Goal: Transaction & Acquisition: Purchase product/service

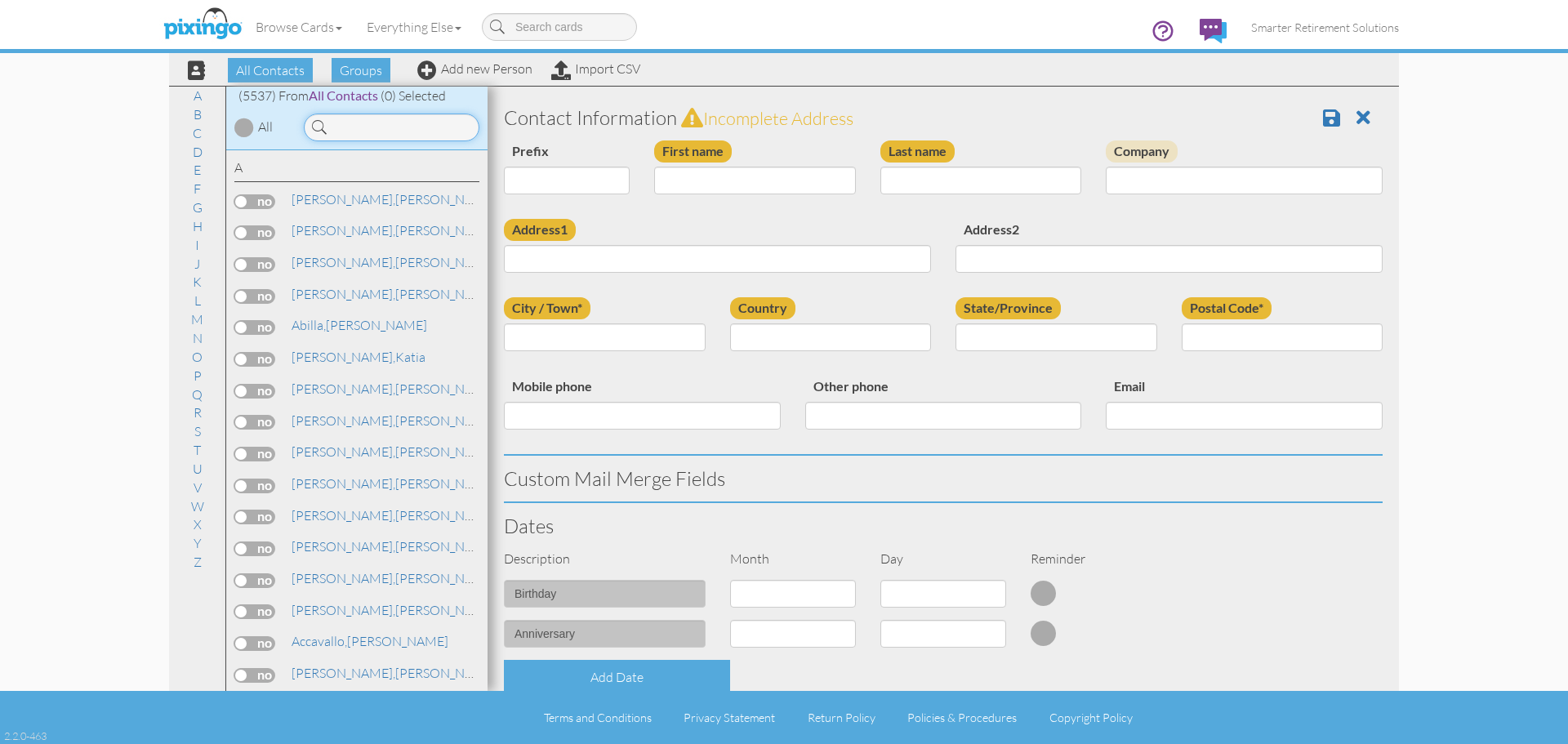
click at [423, 125] on input at bounding box center [391, 127] width 175 height 27
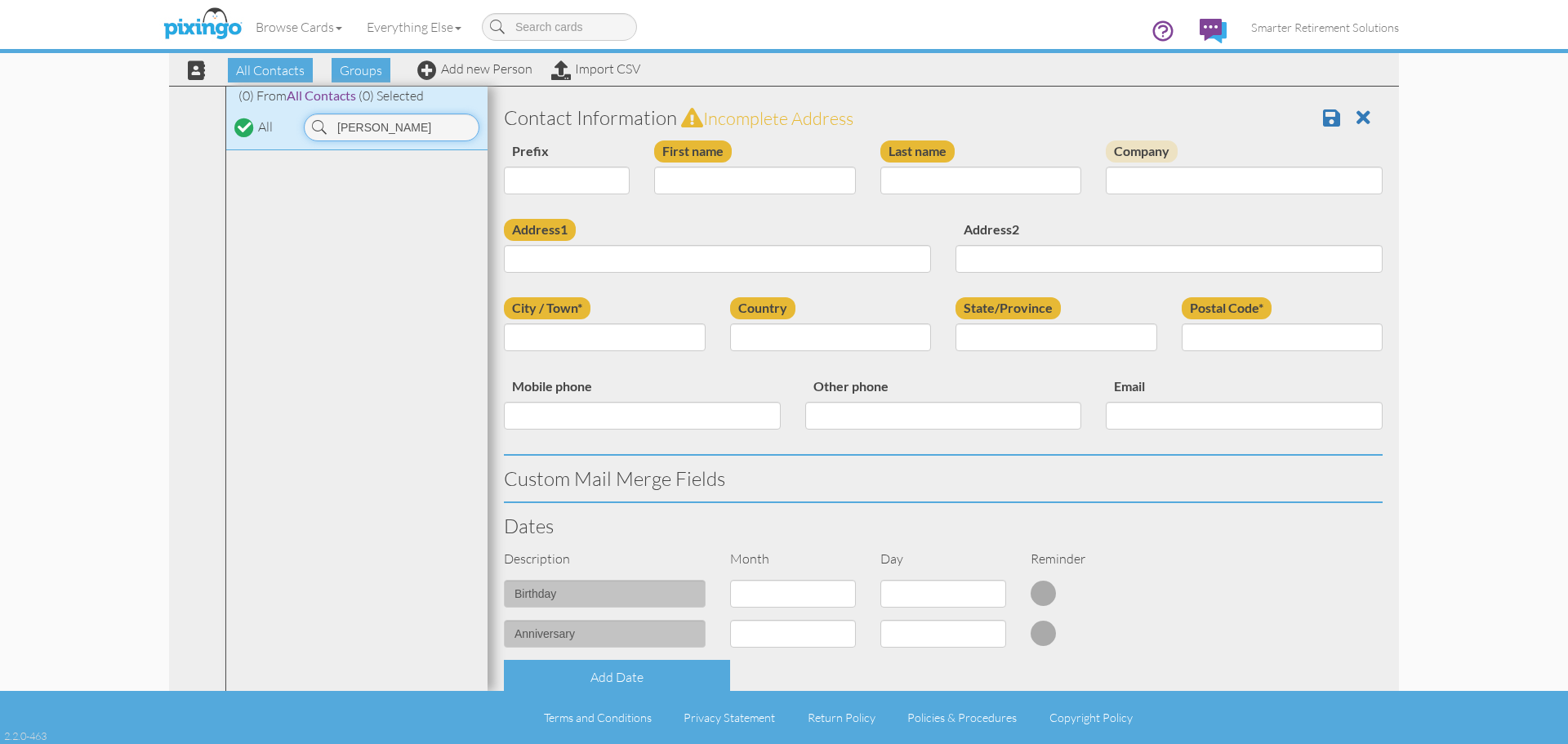
type input "[PERSON_NAME]"
click at [673, 182] on input "First name" at bounding box center [755, 180] width 202 height 27
type input "[PERSON_NAME]"
type input "Unruh"
paste input "7567 Manistique Dr Colorado Springs, Colorado 80923 United States"
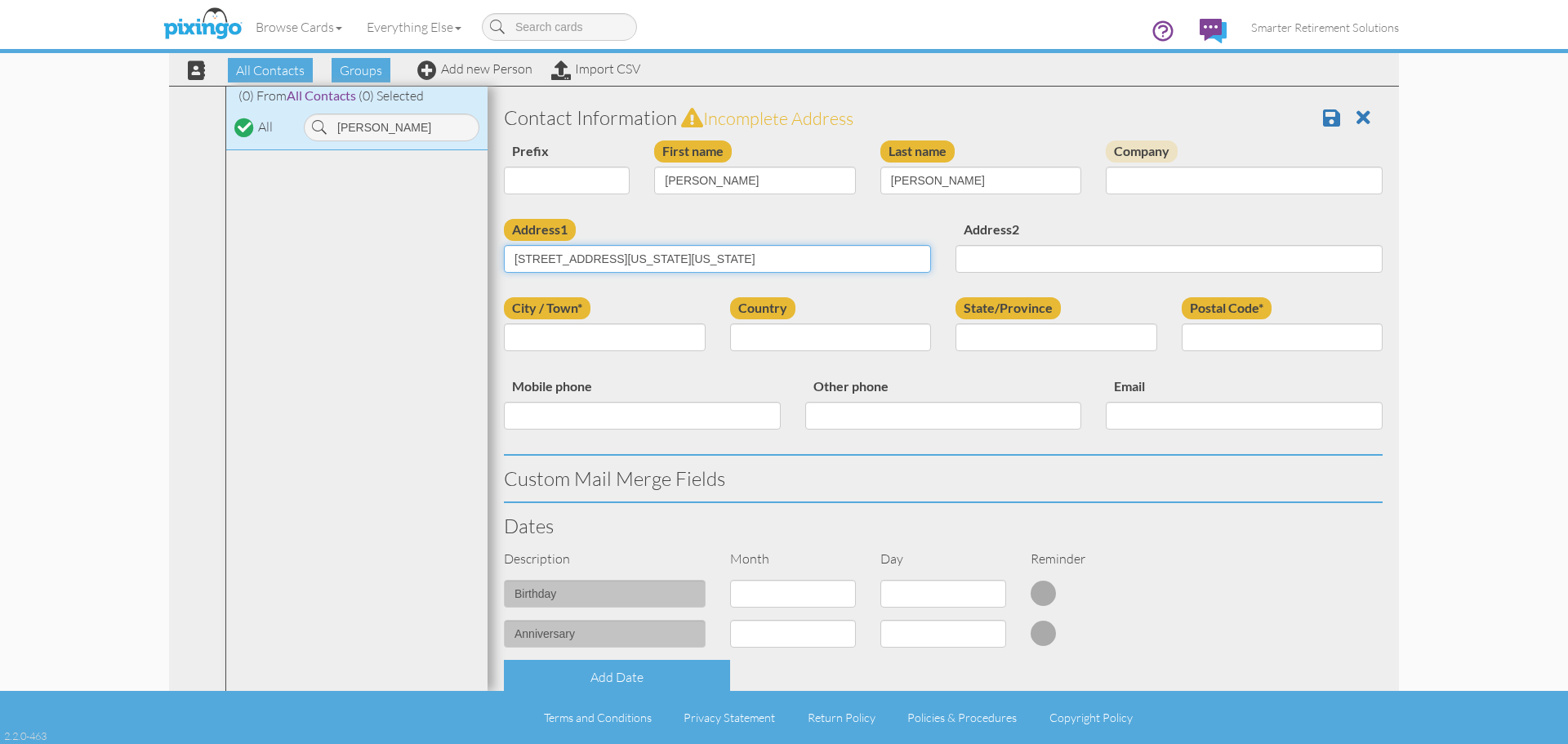
type input "7567 Manistique Dr Colorado Springs, Colorado 80923 United States"
click at [653, 332] on input "City / Town*" at bounding box center [605, 337] width 202 height 27
type input "[US_STATE][GEOGRAPHIC_DATA]"
select select "object:84"
select select "object:17924"
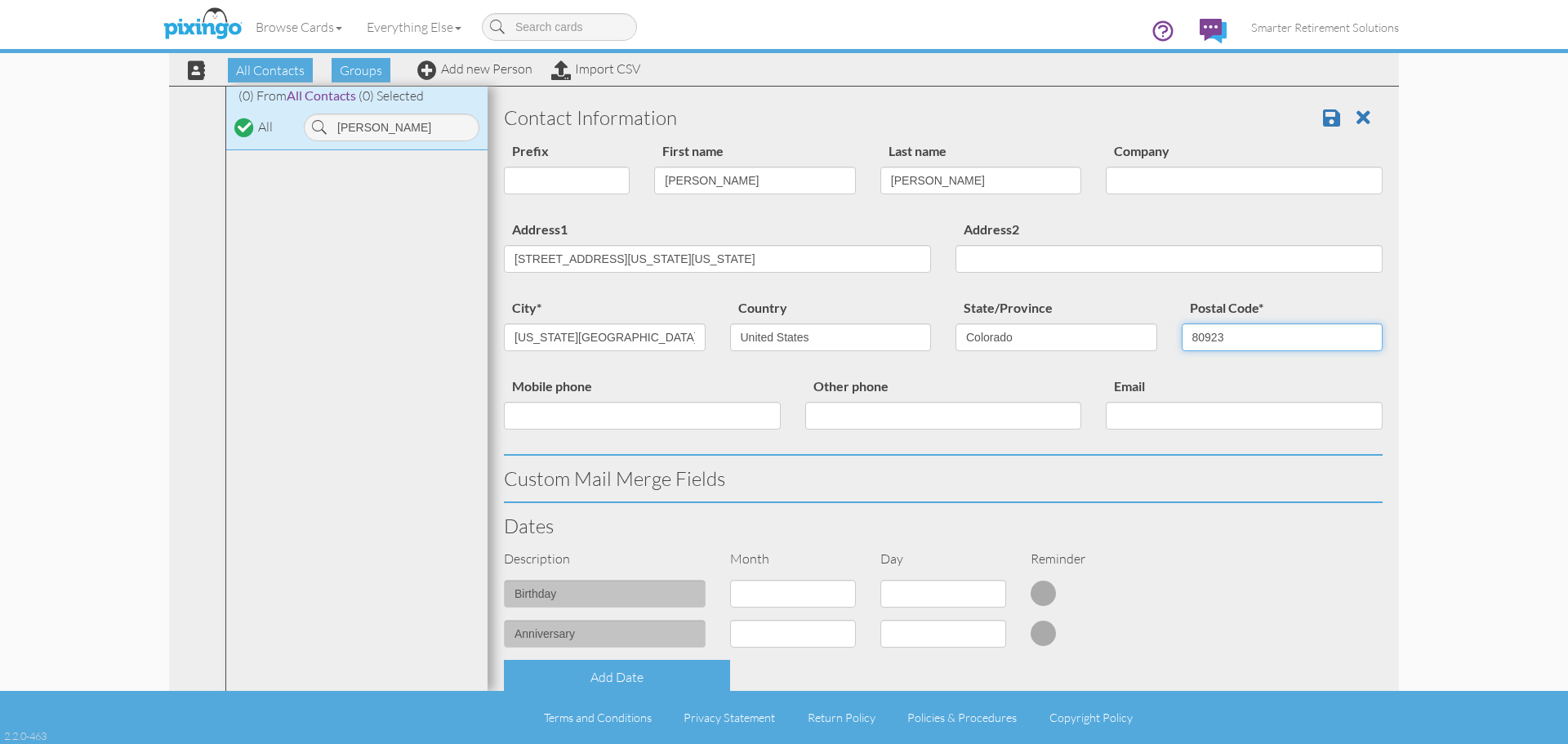
type input "80923"
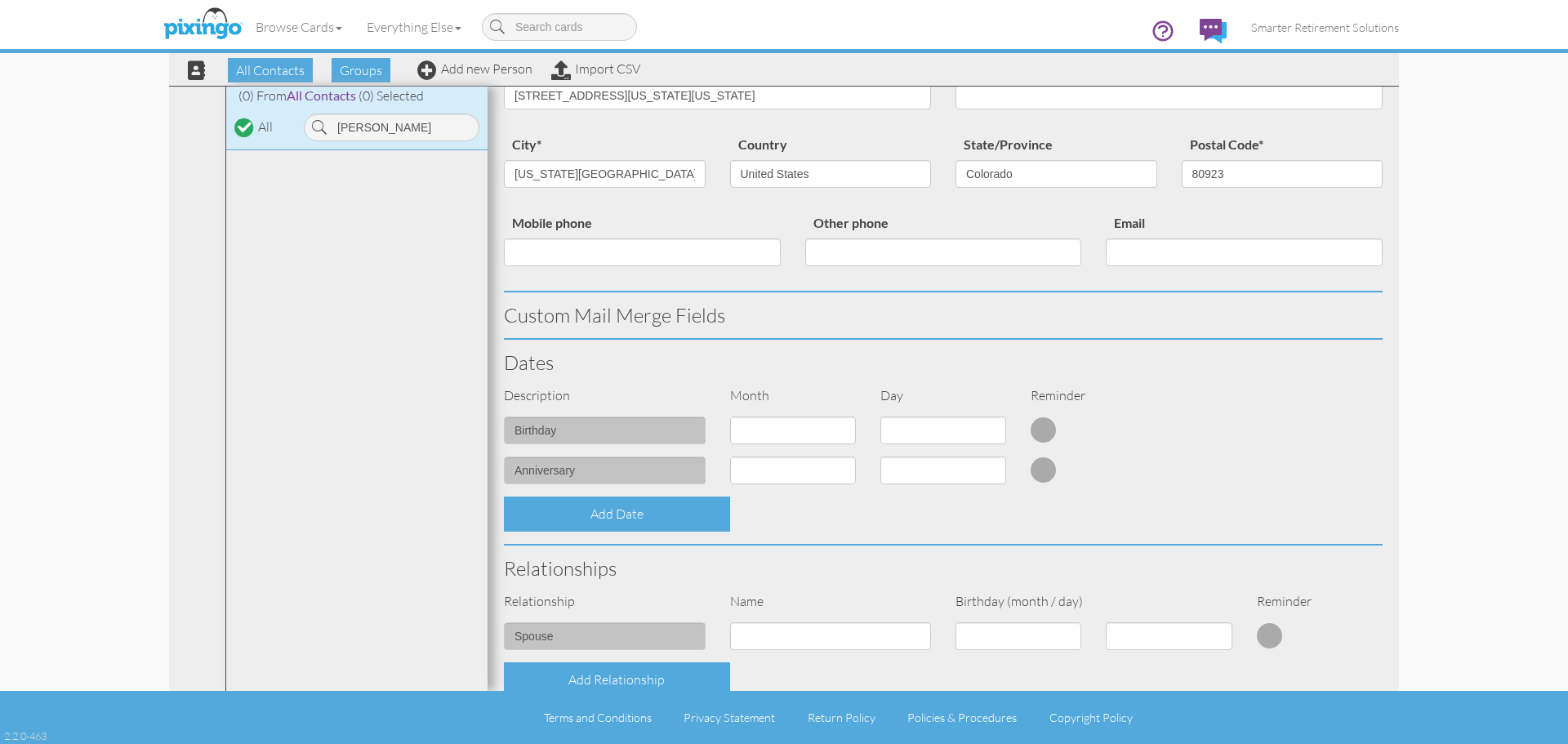
click at [1144, 422] on div at bounding box center [1093, 430] width 151 height 27
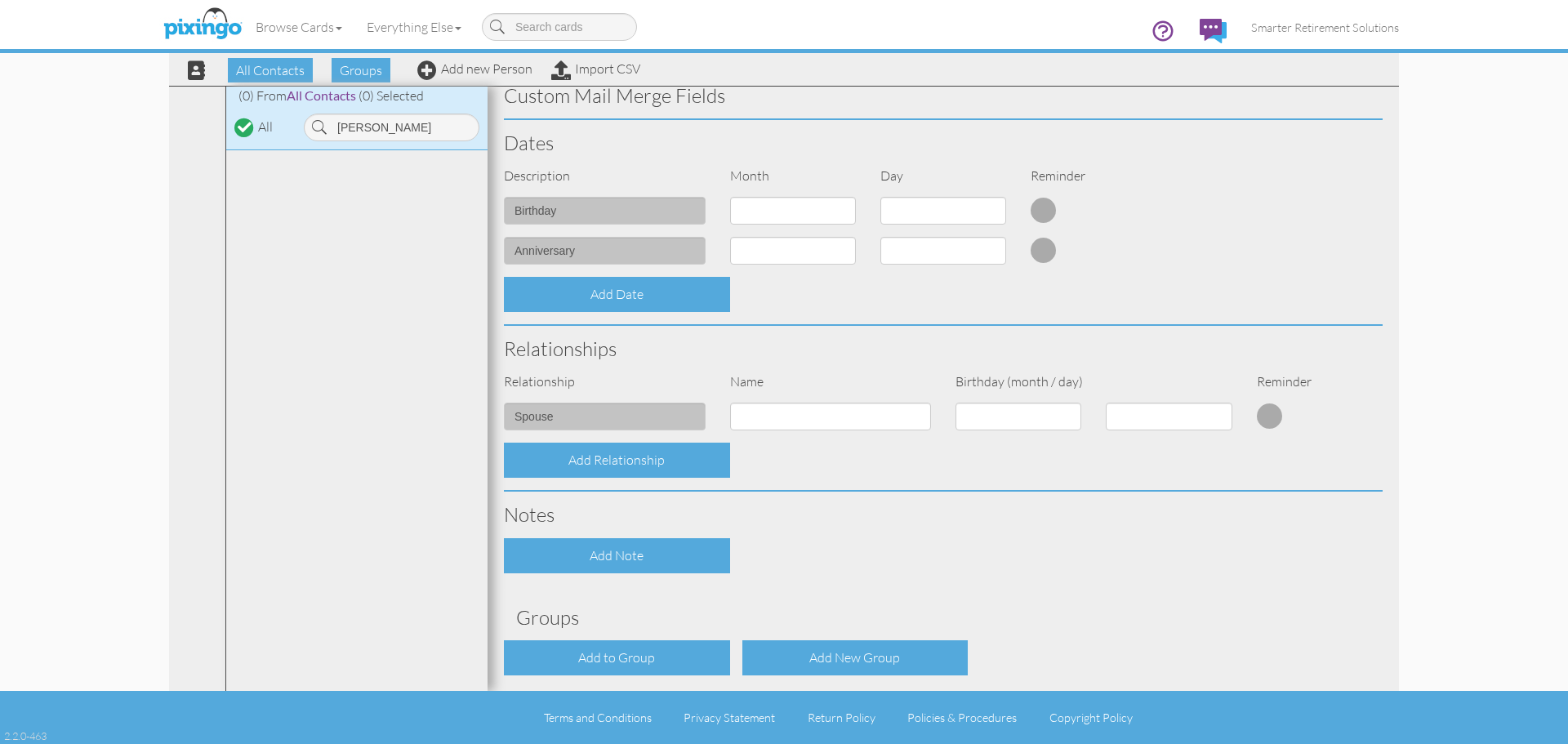
scroll to position [451, 0]
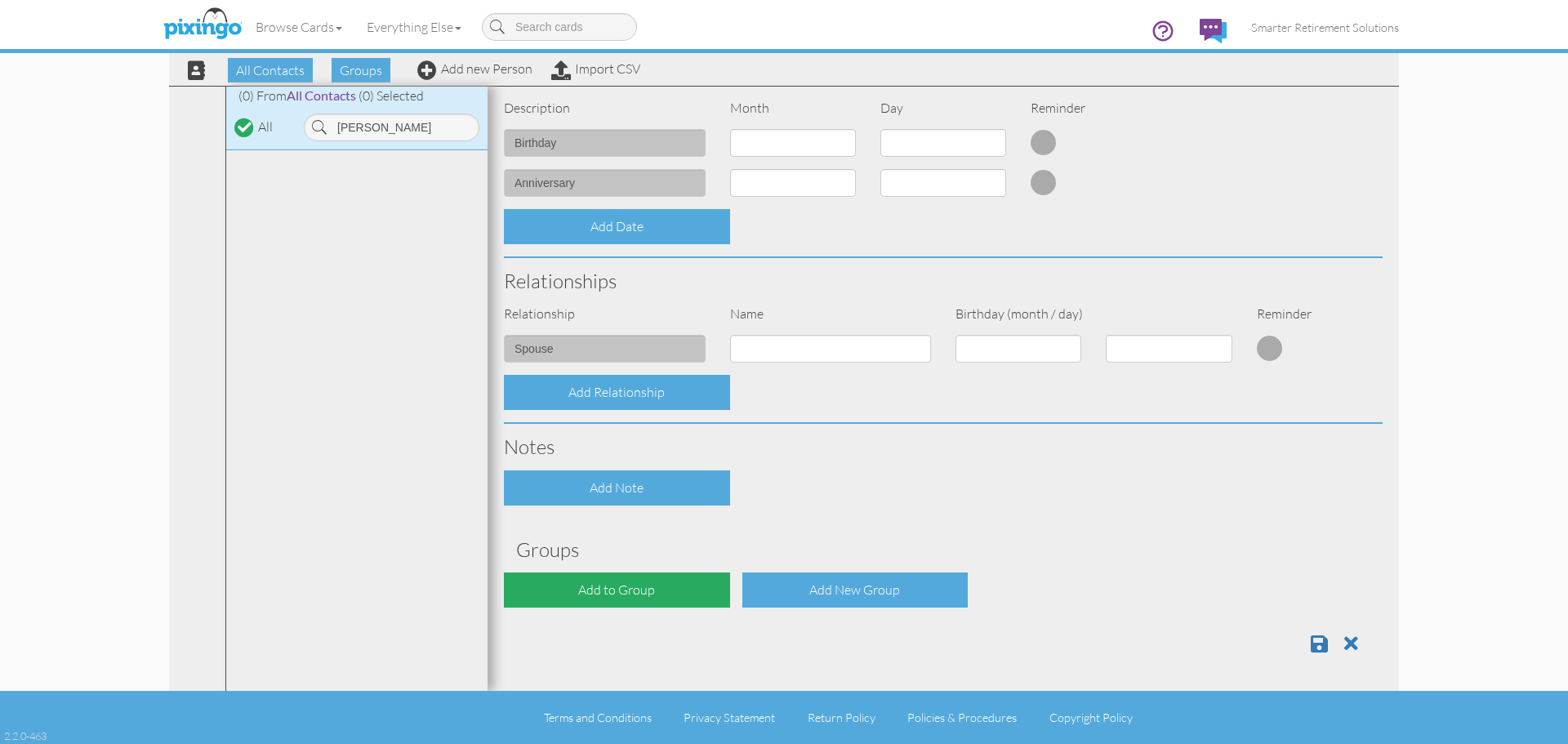
click at [647, 605] on div "Add to Group" at bounding box center [617, 591] width 227 height 35
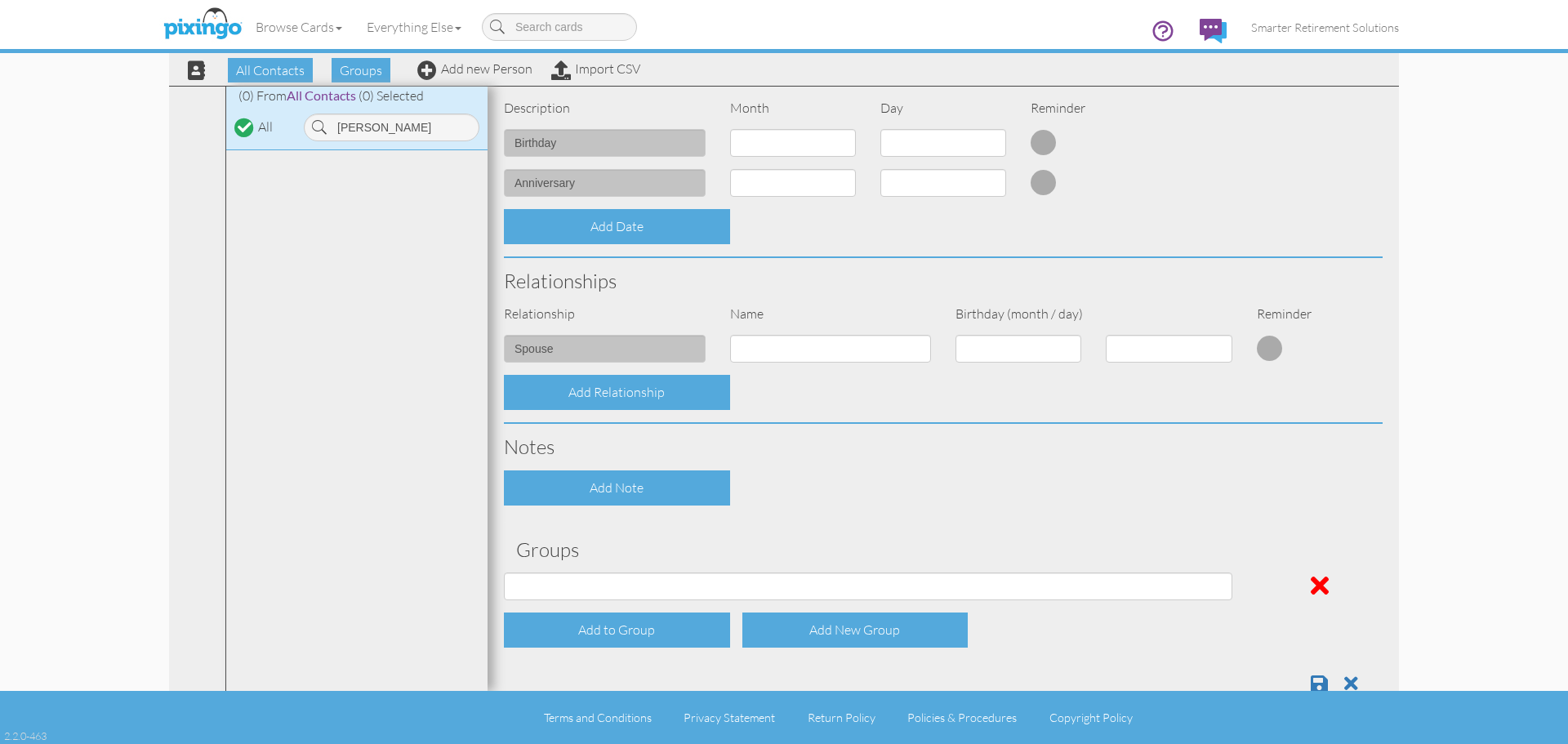
click at [1163, 509] on div "Contact Information Prefix Dr. Mr. Mrs. First name Lori Last name Unruh Company…" at bounding box center [943, 175] width 879 height 1063
click at [689, 584] on select "04/22/2025 SMARTER FEDS OSD DMEA California 06/25/2025 BOP Onsite 08/12 Puerto …" at bounding box center [868, 586] width 729 height 27
select select "object:18040"
click at [504, 573] on select "04/22/2025 SMARTER FEDS OSD DMEA California 06/25/2025 BOP Onsite 08/12 Puerto …" at bounding box center [868, 586] width 729 height 27
click at [975, 484] on div "Add Note" at bounding box center [943, 488] width 903 height 35
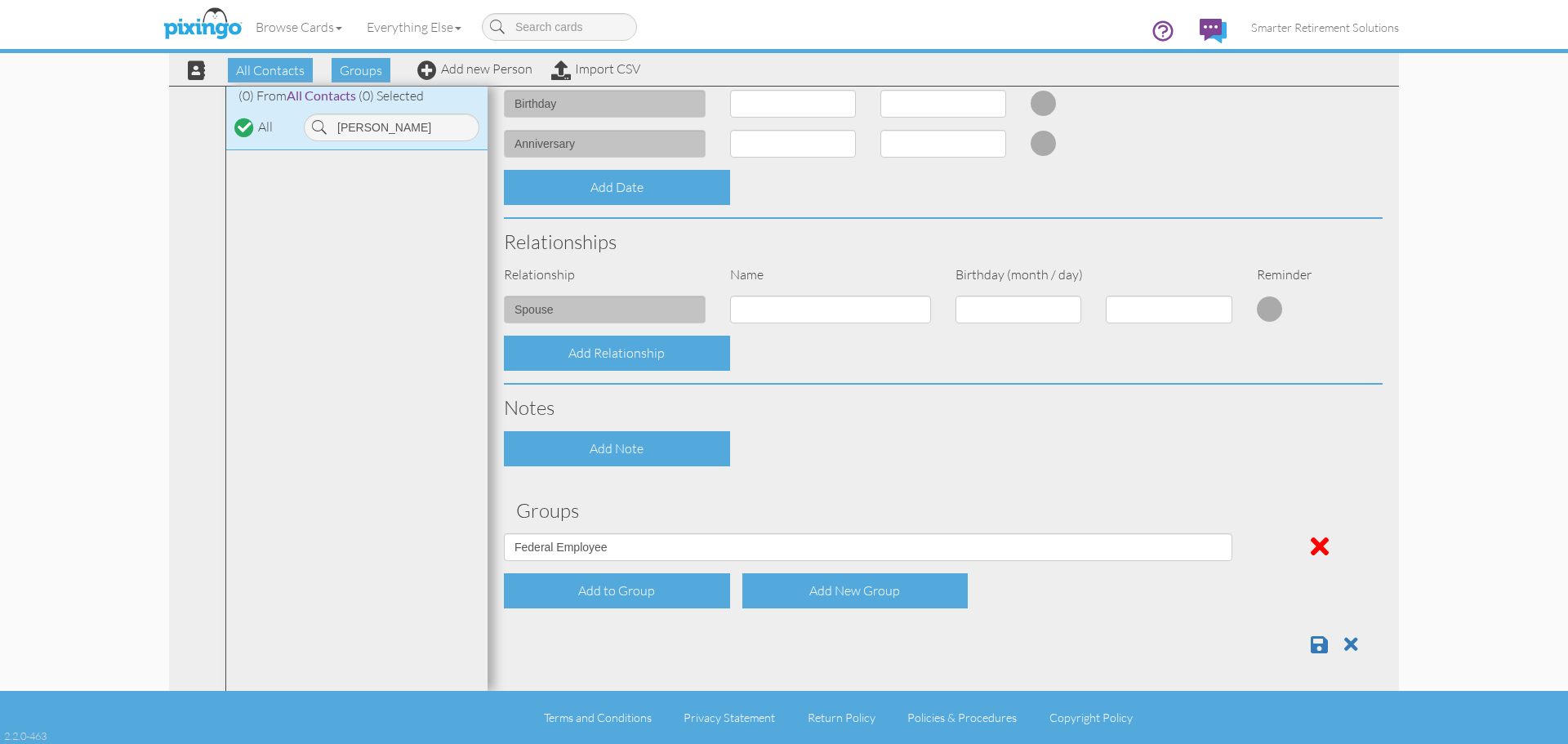
scroll to position [491, 0]
click at [1312, 643] on span at bounding box center [1319, 644] width 17 height 19
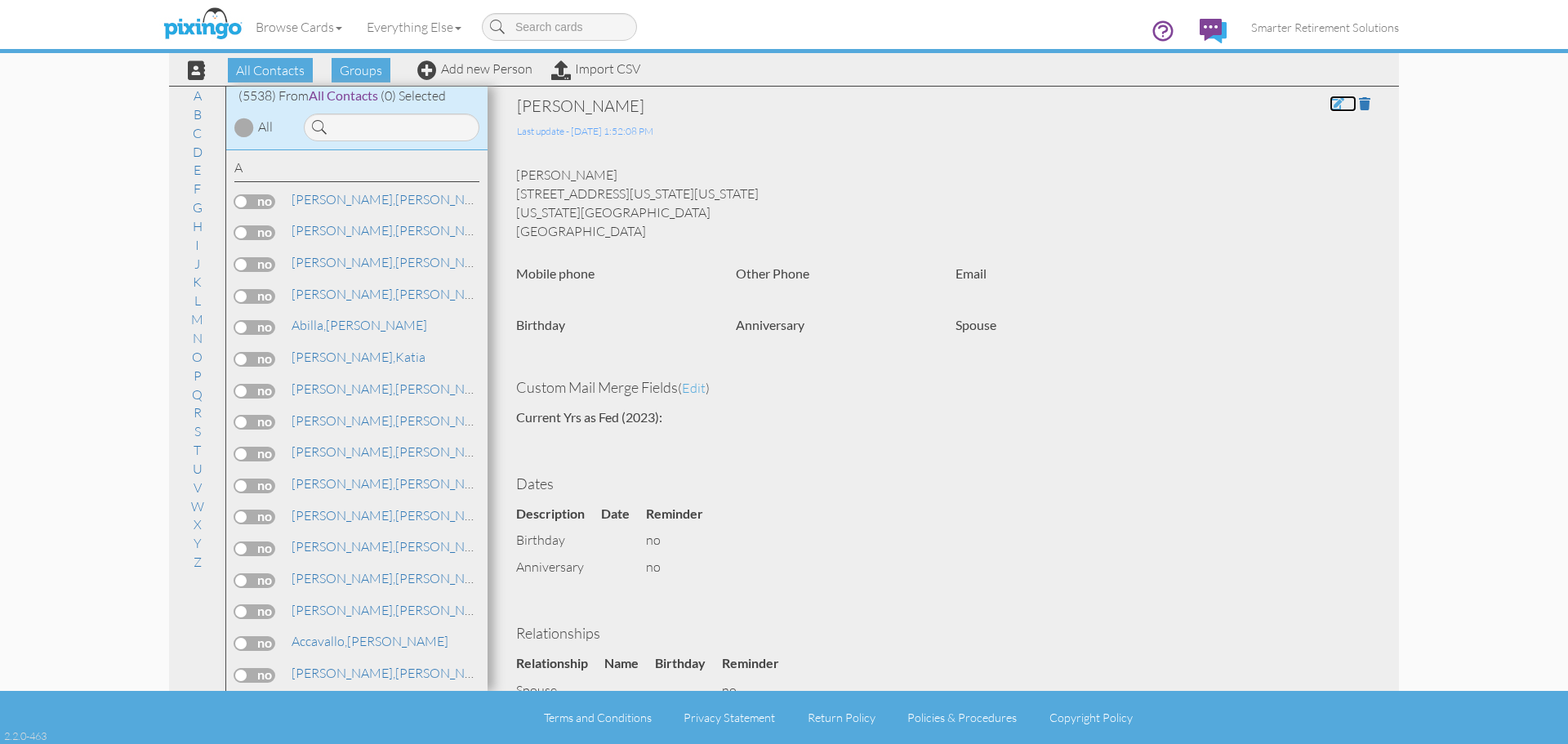
click at [1330, 109] on span at bounding box center [1337, 104] width 15 height 13
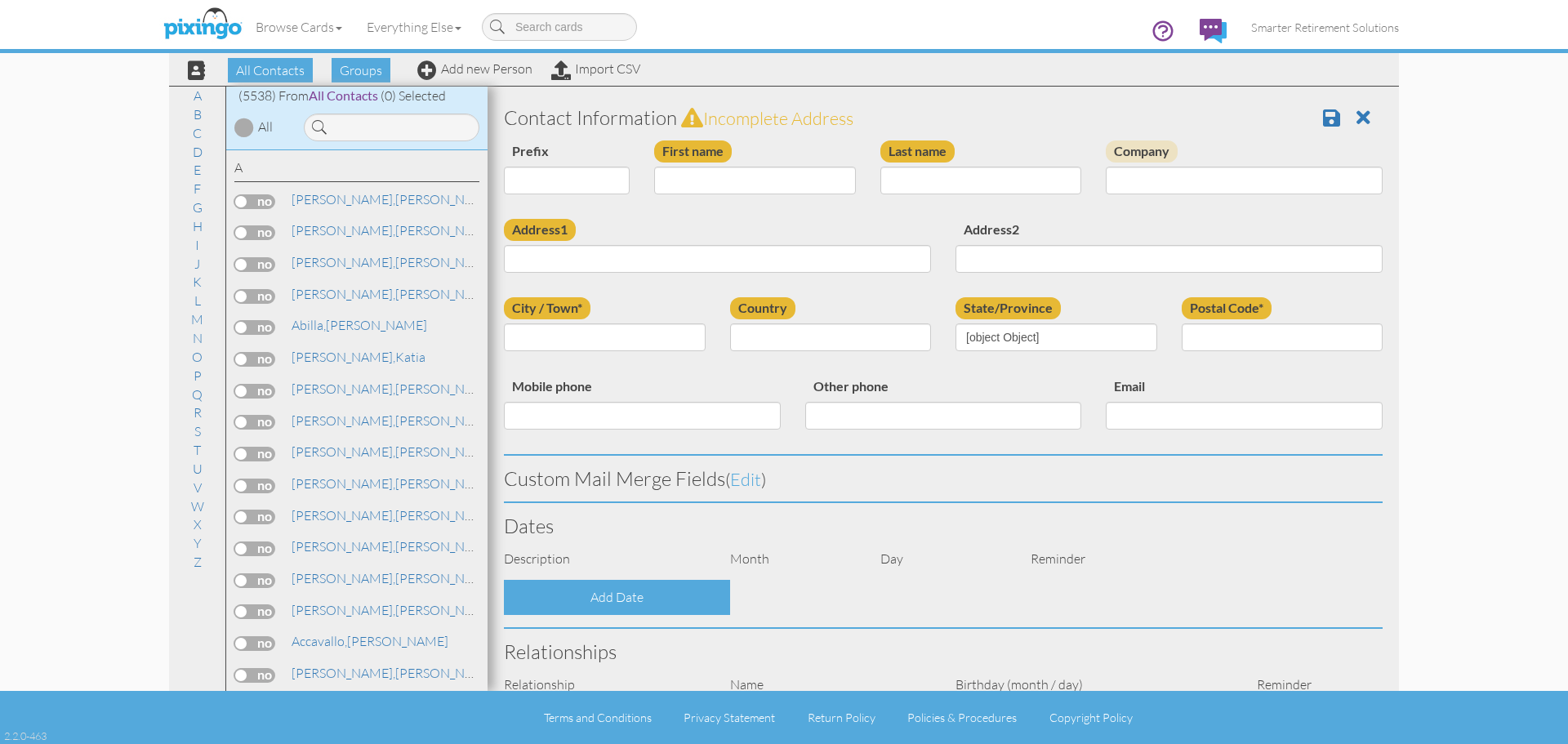
type input "[PERSON_NAME]"
type input "Unruh"
type input "7567 Manistique Dr Colorado Springs, Colorado 80923 United States"
type input "[US_STATE][GEOGRAPHIC_DATA]"
type input "80923"
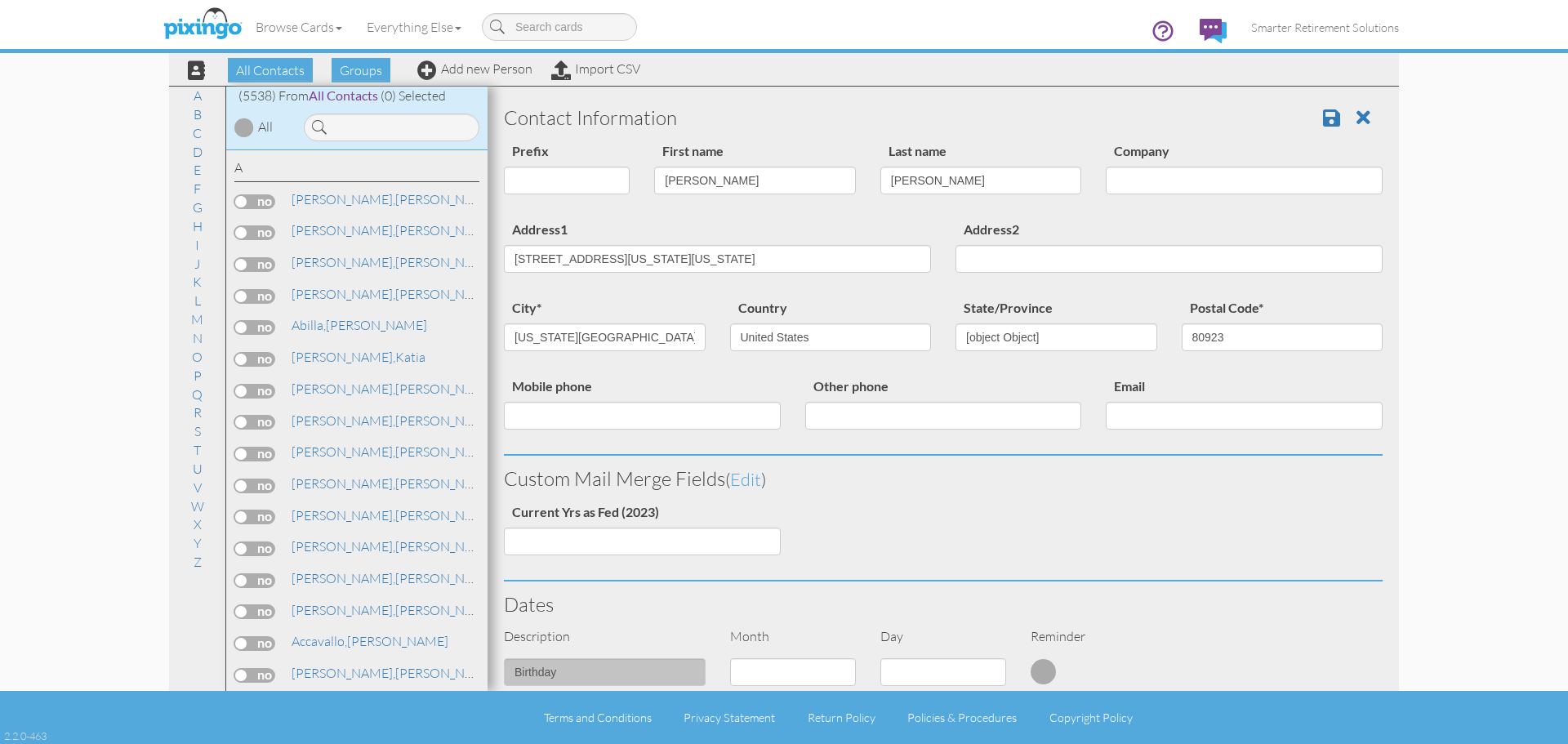
select select "object:17873"
select select "object:18118"
drag, startPoint x: 660, startPoint y: 256, endPoint x: 933, endPoint y: 261, distance: 273.0
click at [933, 261] on div "Address1 7567 Manistique Dr Colorado Springs, Colorado 80923 United States" at bounding box center [717, 252] width 452 height 66
type input "7567 Manistique Dr"
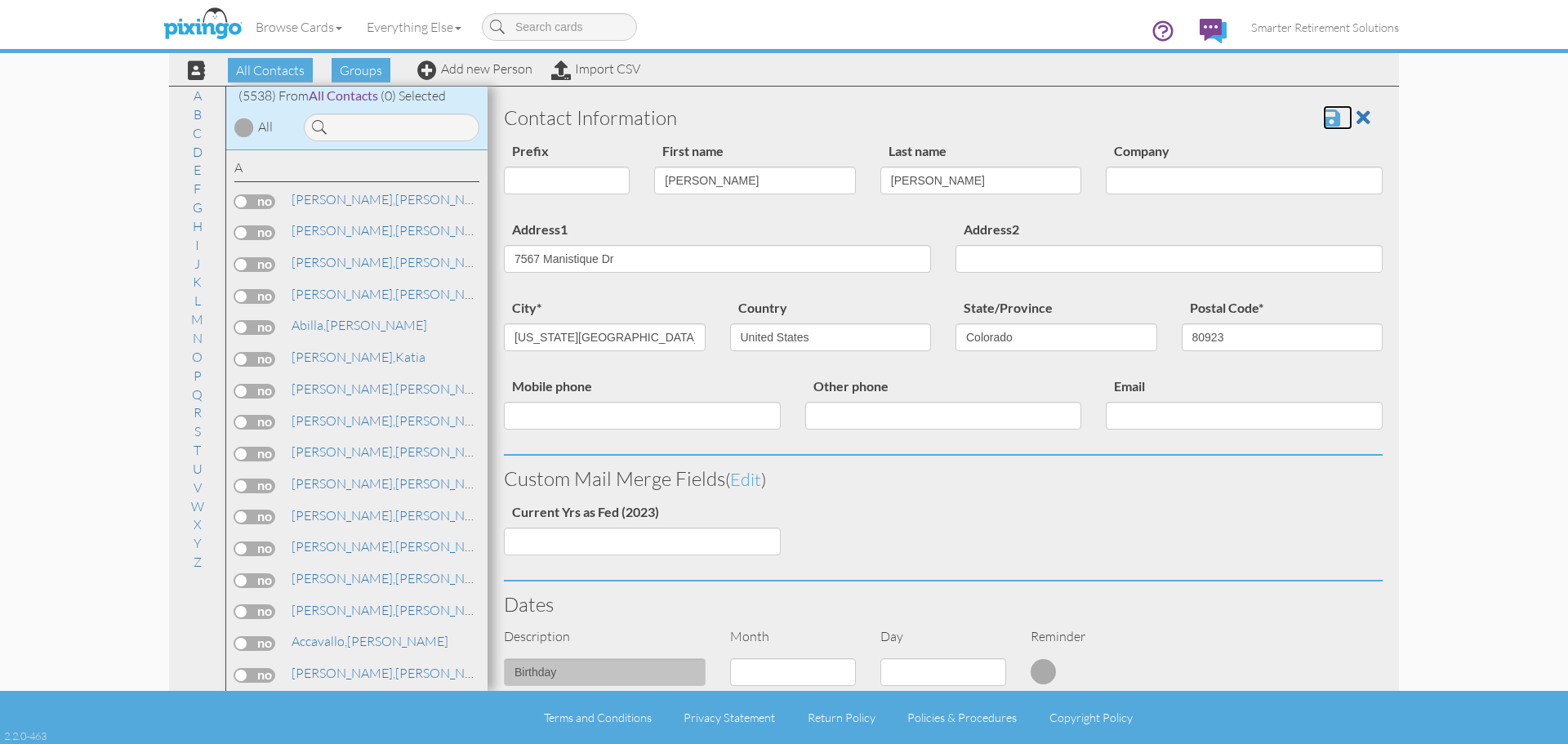
click at [1324, 120] on span at bounding box center [1332, 118] width 17 height 19
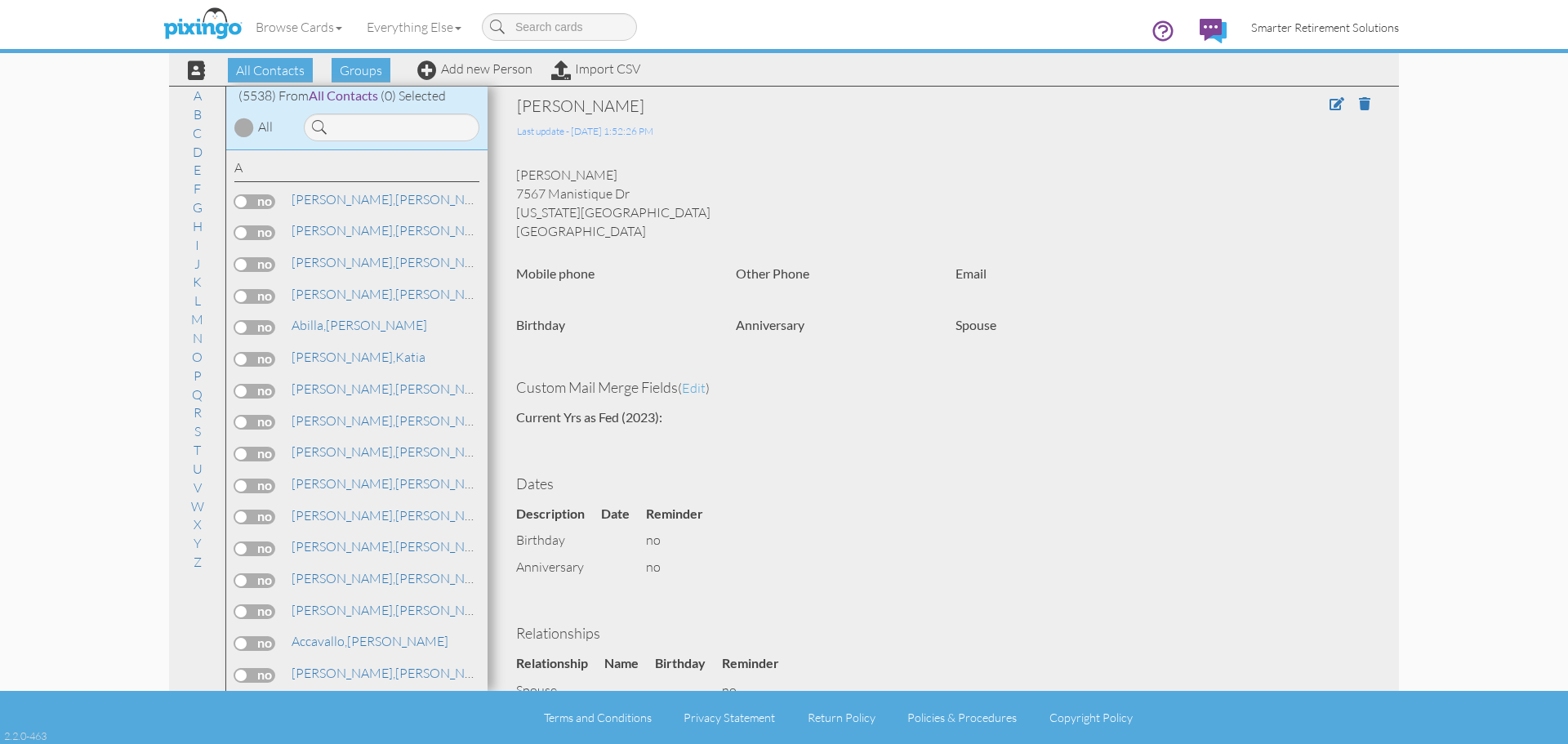
click at [1315, 32] on span "Smarter Retirement Solutions" at bounding box center [1325, 27] width 148 height 14
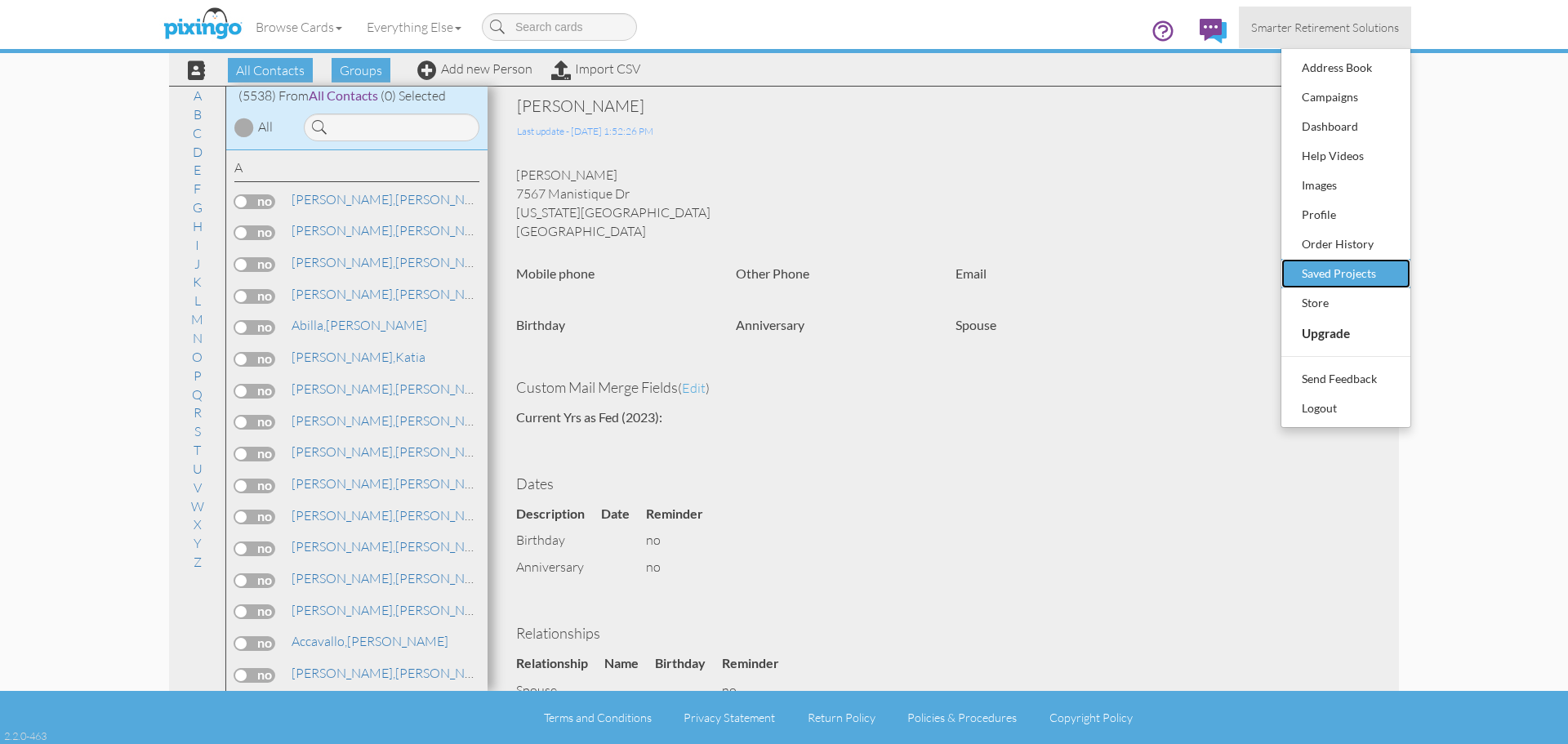
click at [1315, 268] on div "Saved Projects" at bounding box center [1346, 274] width 97 height 25
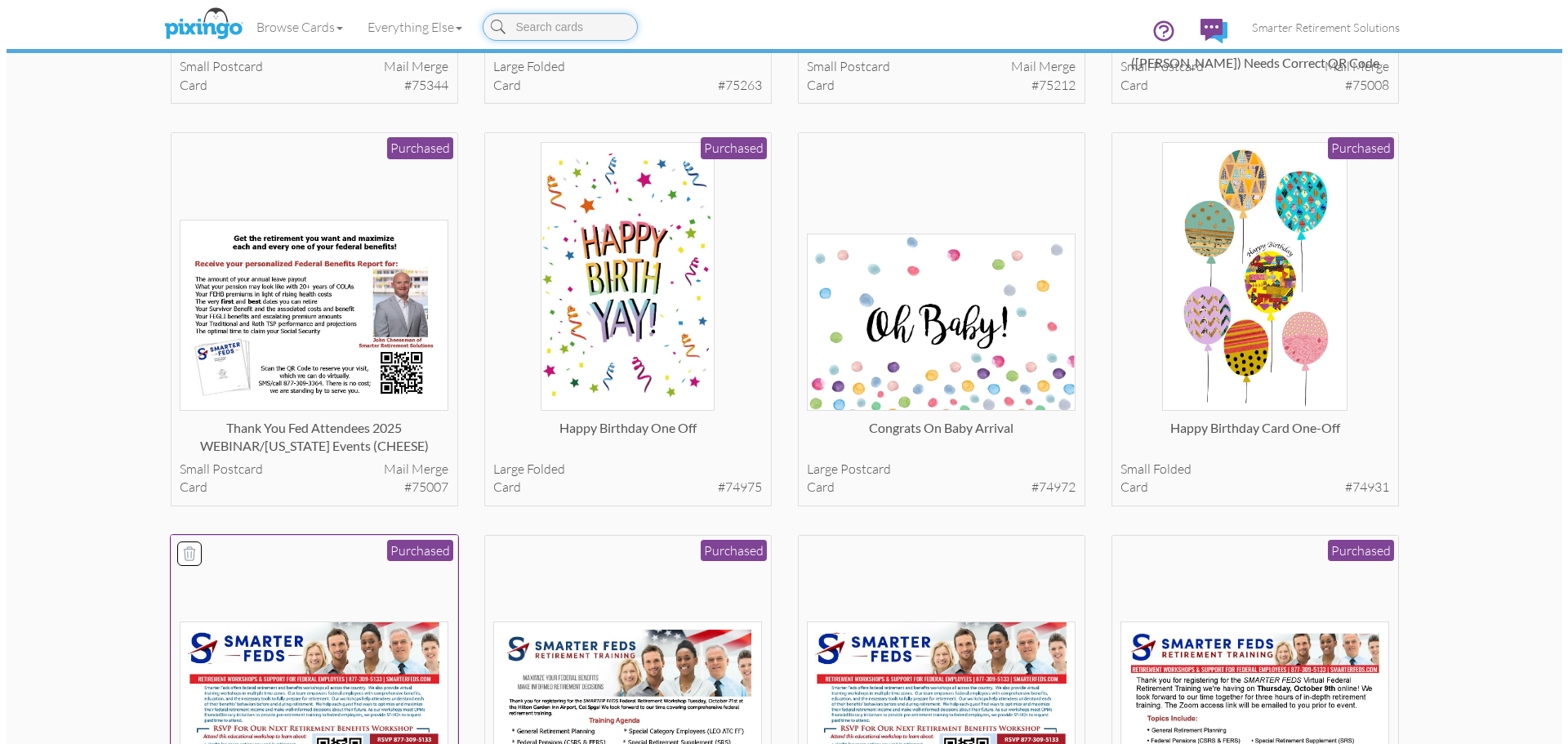
scroll to position [572, 0]
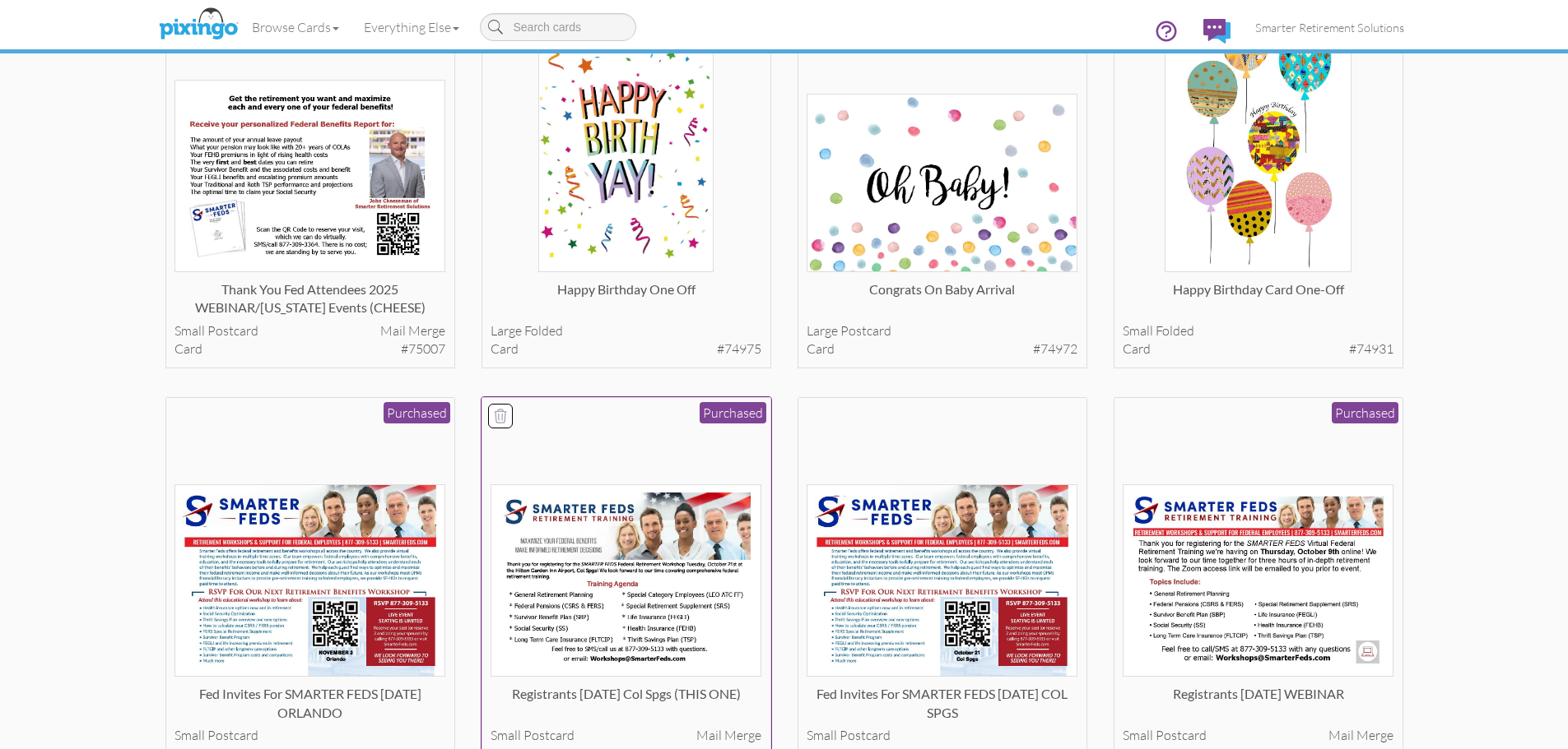
click at [542, 508] on img at bounding box center [626, 580] width 271 height 193
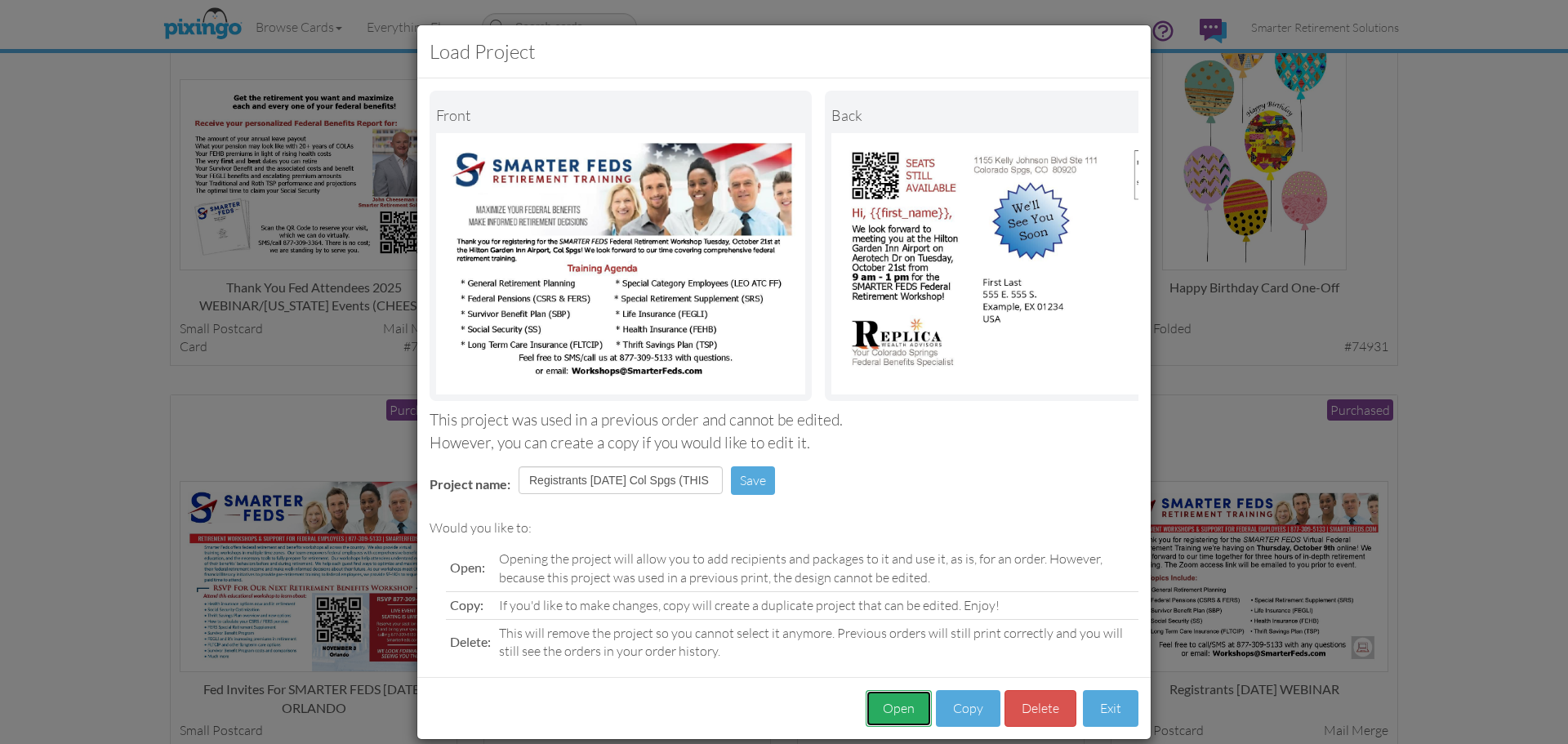
click at [873, 712] on button "Open" at bounding box center [899, 709] width 66 height 37
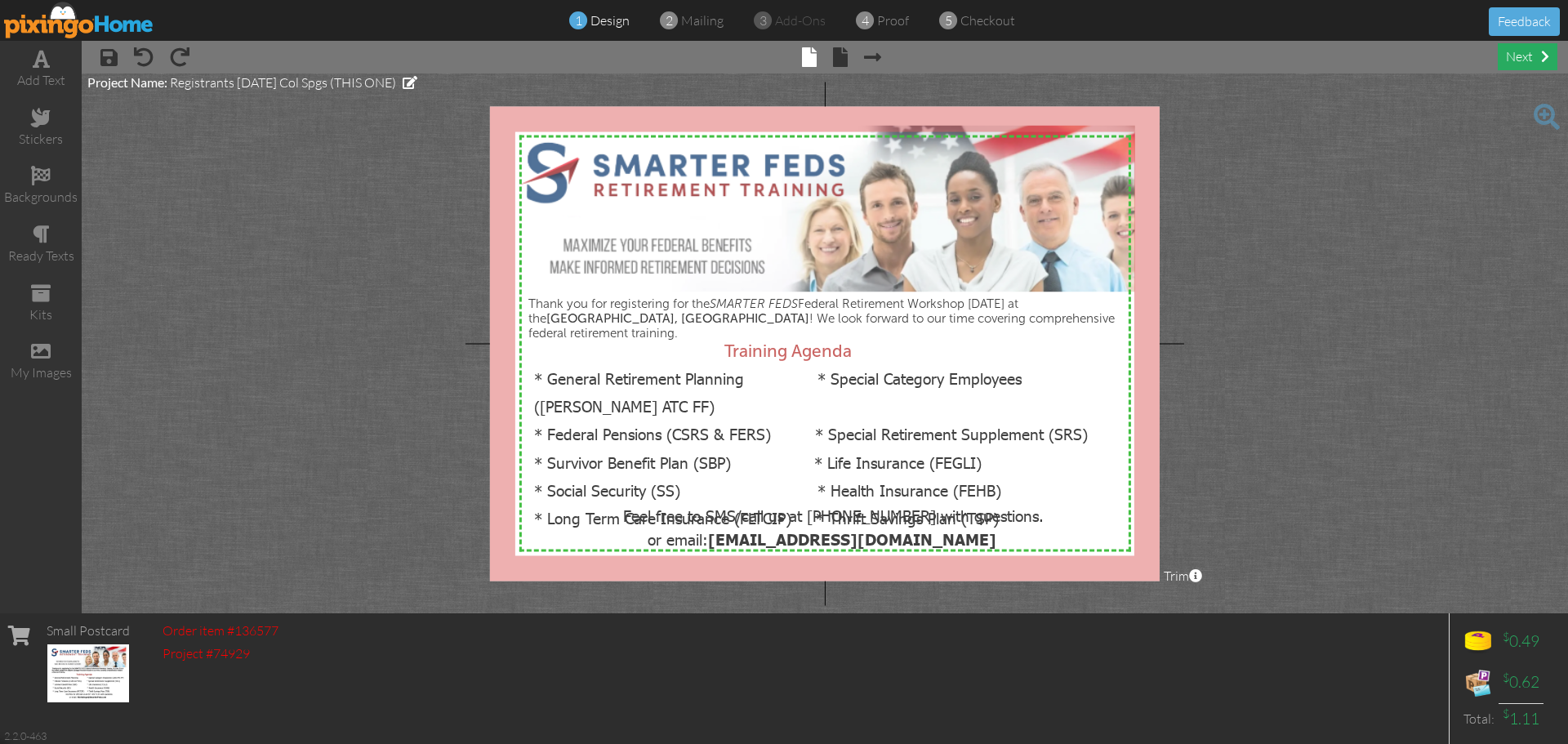
click at [1519, 55] on div "next" at bounding box center [1527, 57] width 59 height 27
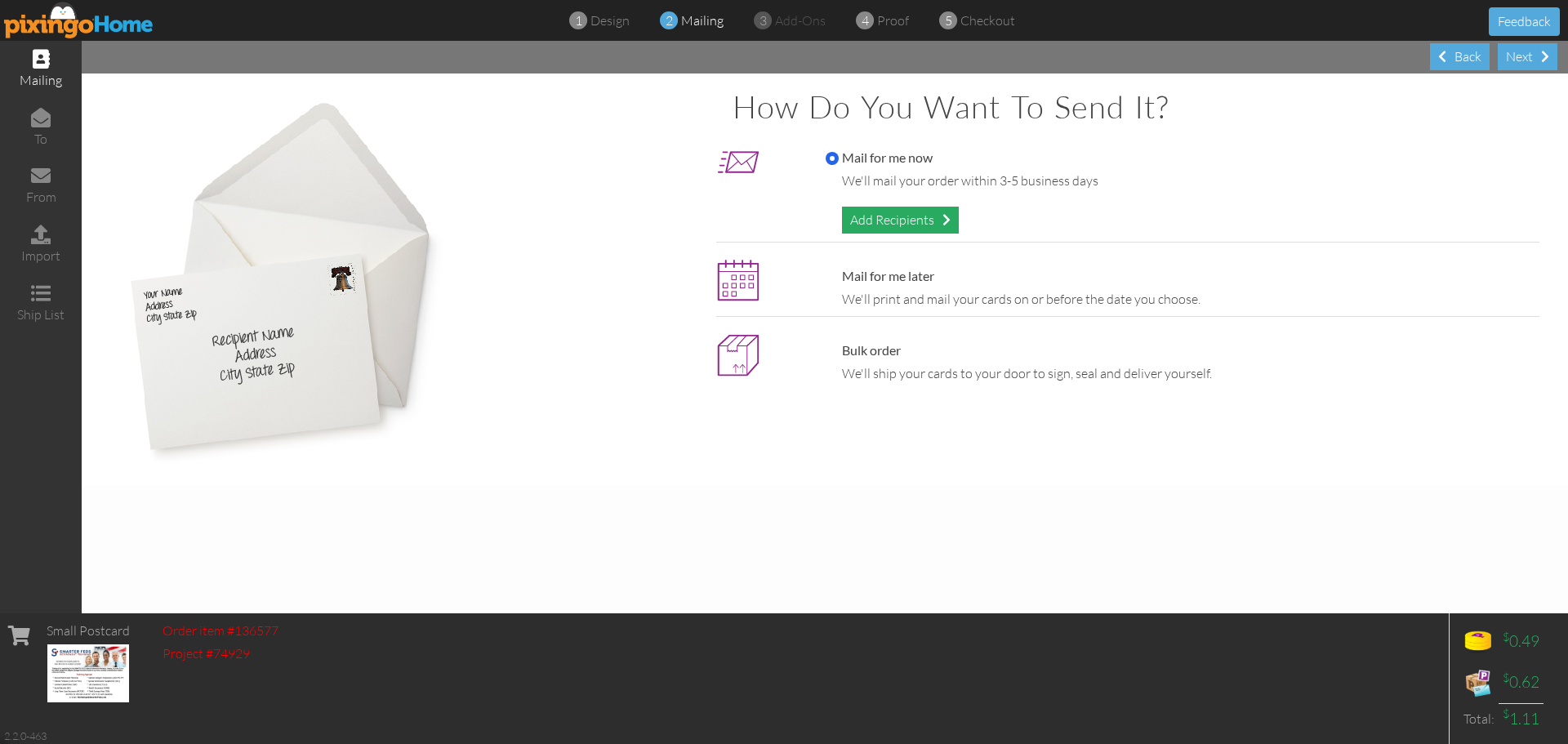
click at [890, 226] on div "Add Recipients" at bounding box center [900, 220] width 117 height 27
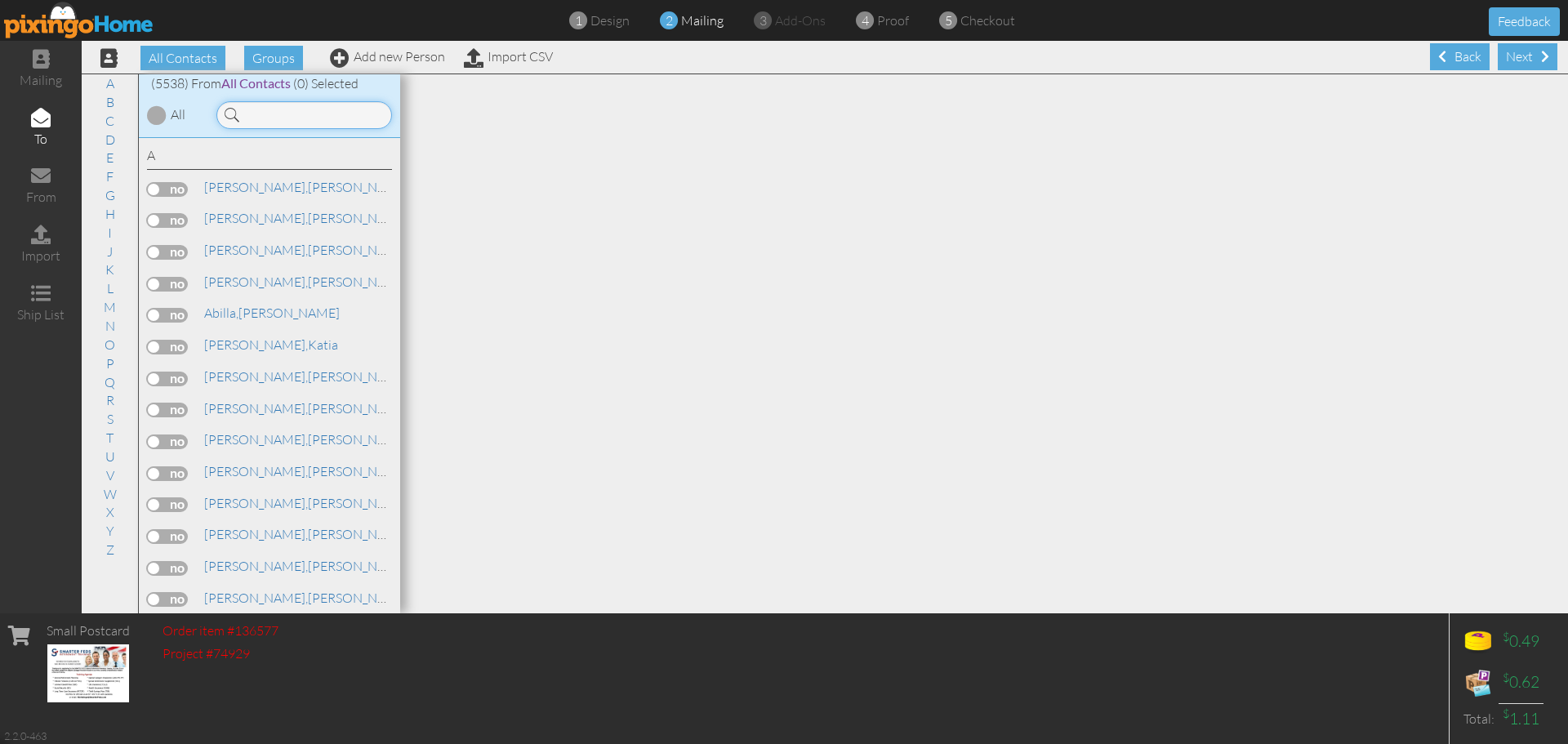
click at [310, 115] on input at bounding box center [304, 114] width 175 height 27
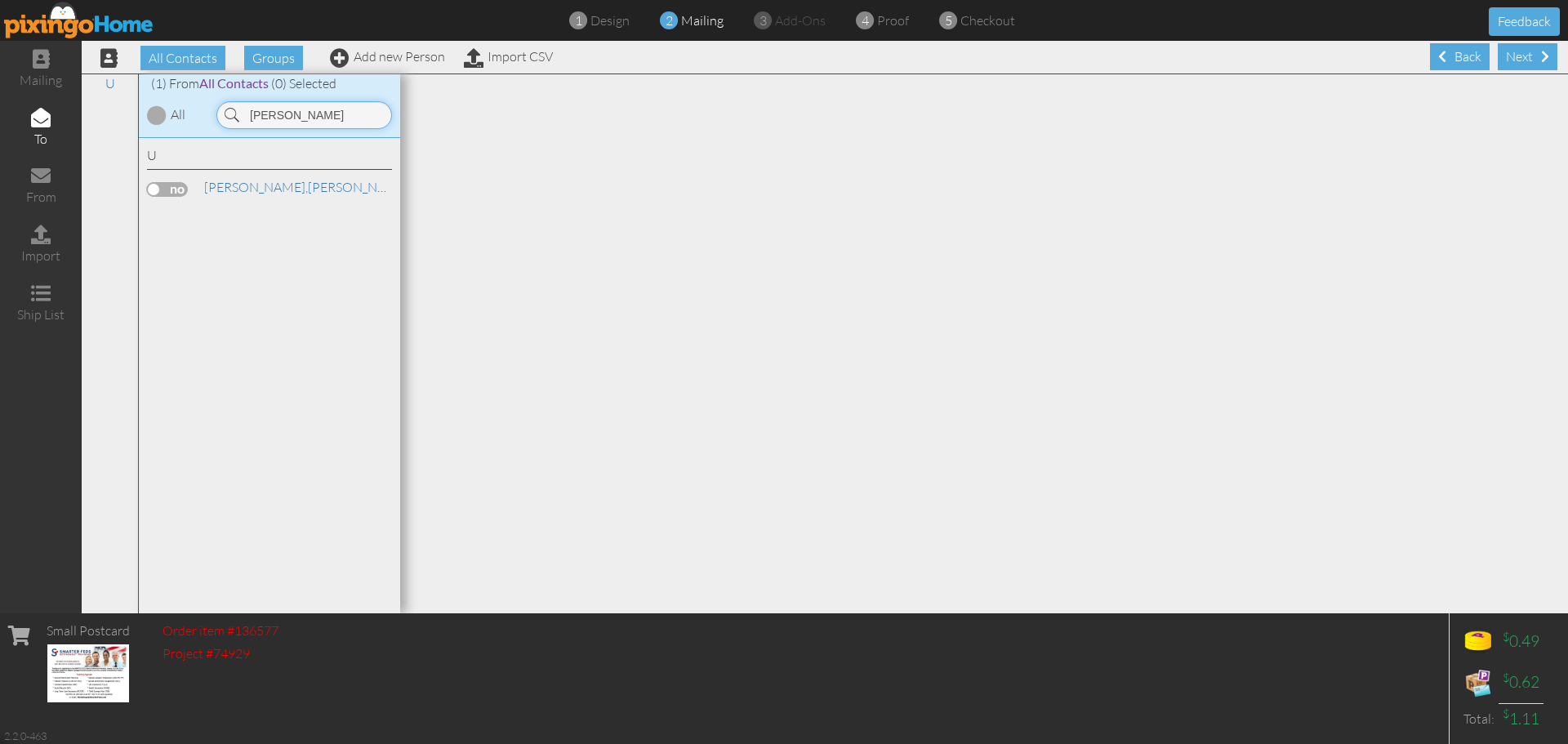
type input "[PERSON_NAME]"
click at [179, 196] on label at bounding box center [167, 190] width 41 height 15
click at [0, 0] on input "checkbox" at bounding box center [0, 0] width 0 height 0
click at [1515, 73] on div "All Contacts Groups Add new Person Import CSV Next Back" at bounding box center [824, 57] width 1487 height 33
click at [1516, 59] on div "Next" at bounding box center [1527, 57] width 59 height 27
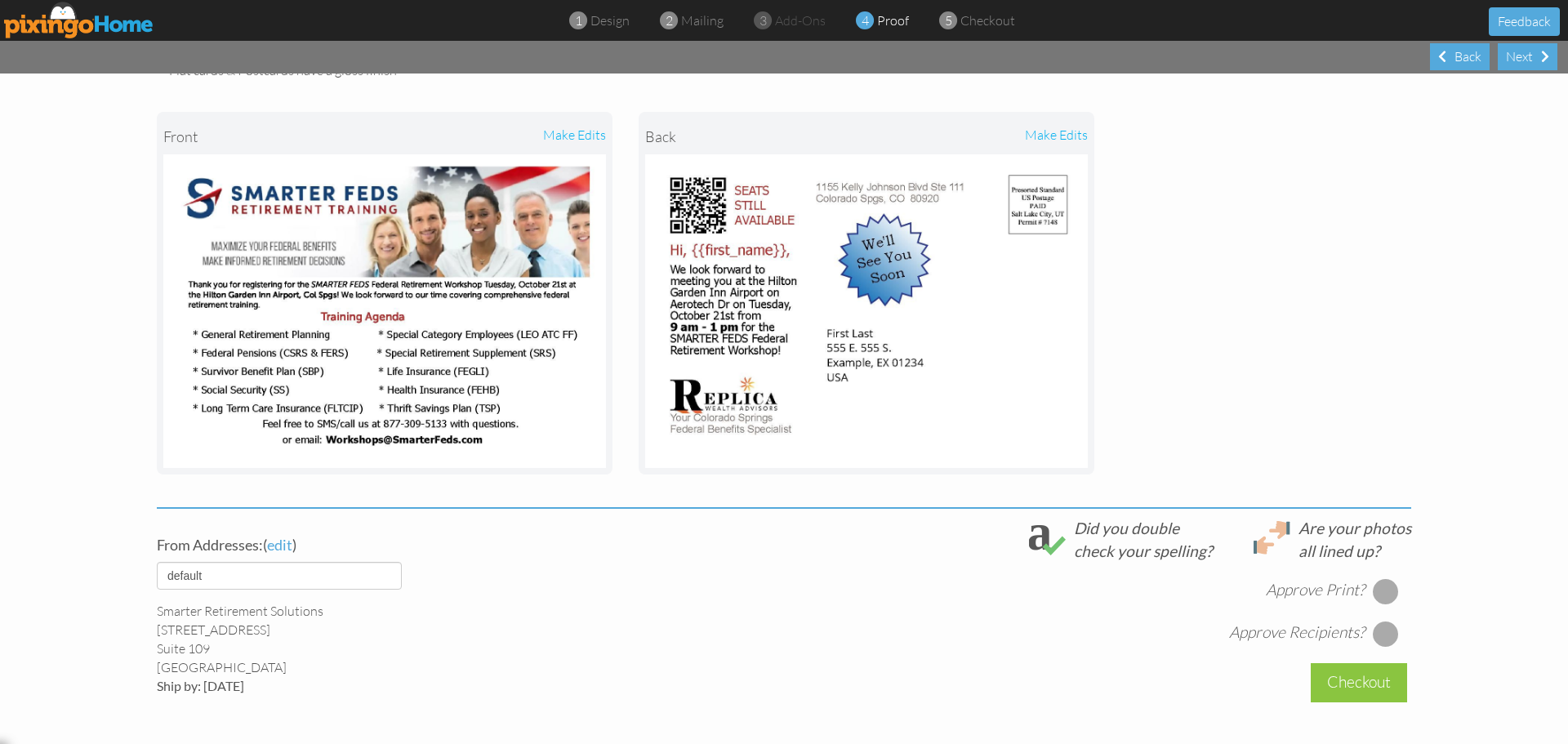
scroll to position [327, 0]
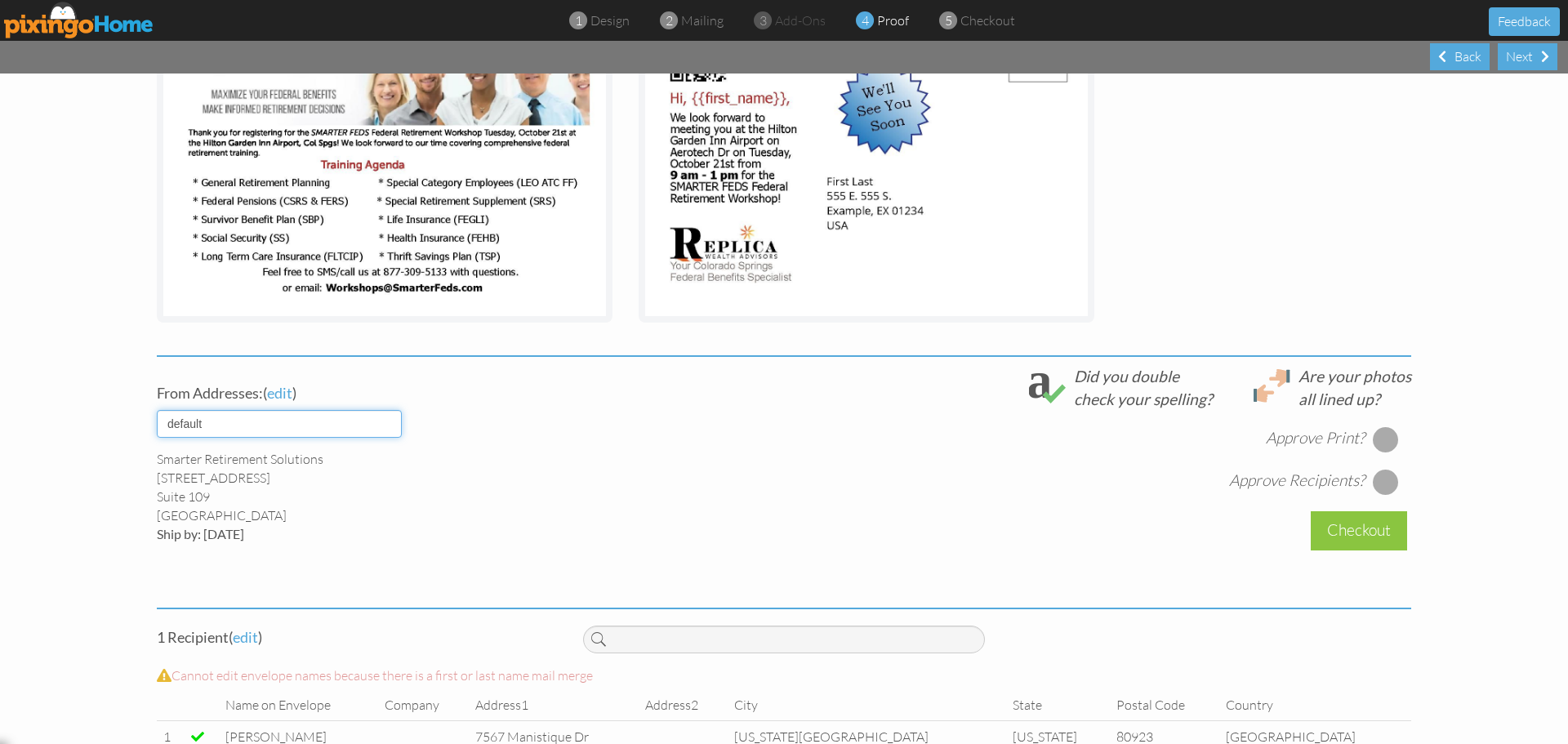
click at [325, 430] on select "default HOME DENVER Team AUSTIN Team COL SPGS team ORLANDO Team Replica Wealth …" at bounding box center [279, 423] width 245 height 27
select select "object:30145"
click at [157, 410] on select "default HOME DENVER Team AUSTIN Team COL SPGS team ORLANDO Team Replica Wealth …" at bounding box center [279, 423] width 245 height 27
click at [514, 535] on div "Smarter Feds LLC [STREET_ADDRESS] Ship by: [DATE]" at bounding box center [358, 496] width 402 height 93
click at [1384, 443] on div at bounding box center [1386, 440] width 27 height 27
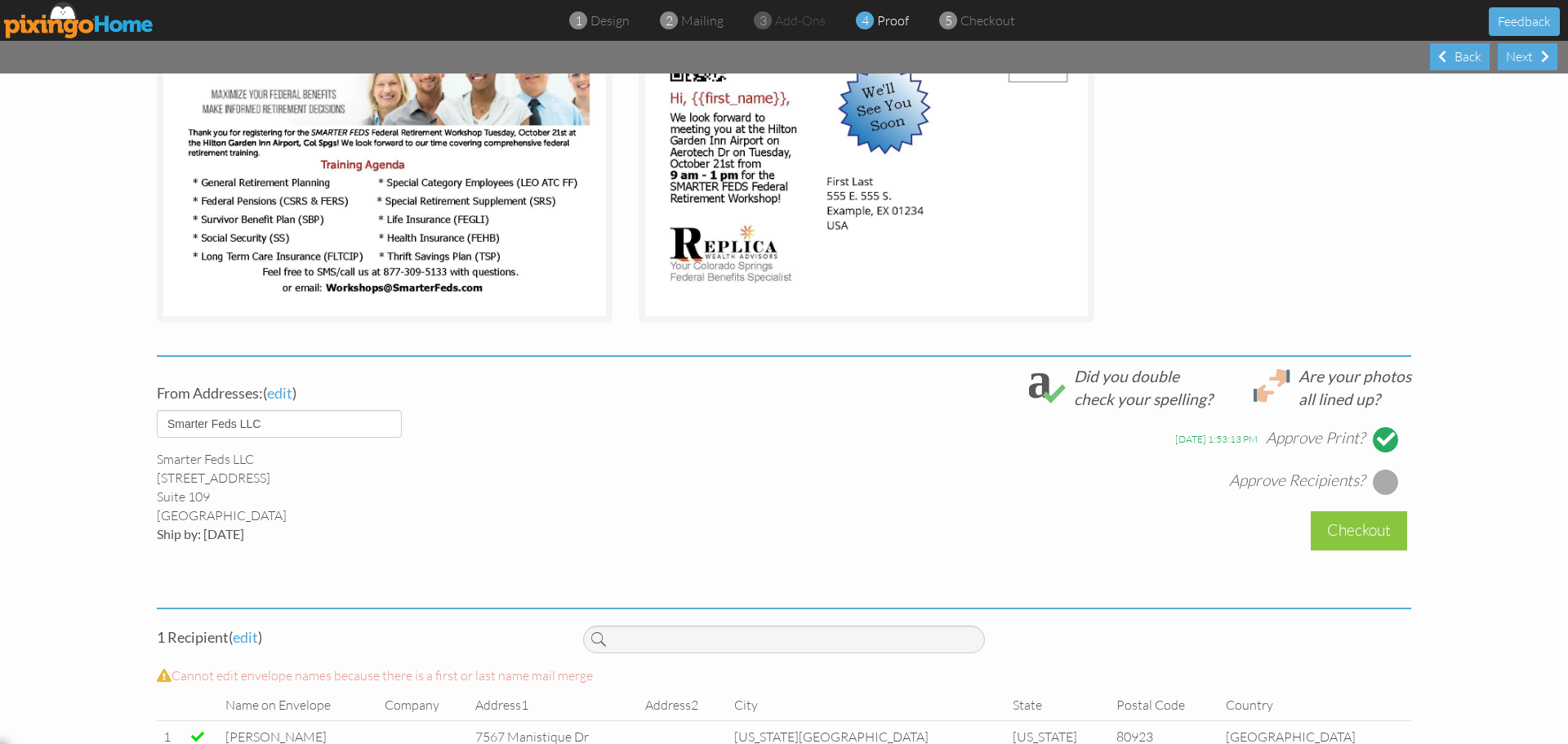
click at [1375, 483] on div at bounding box center [1386, 483] width 27 height 27
click at [1366, 539] on div "Checkout" at bounding box center [1359, 531] width 97 height 38
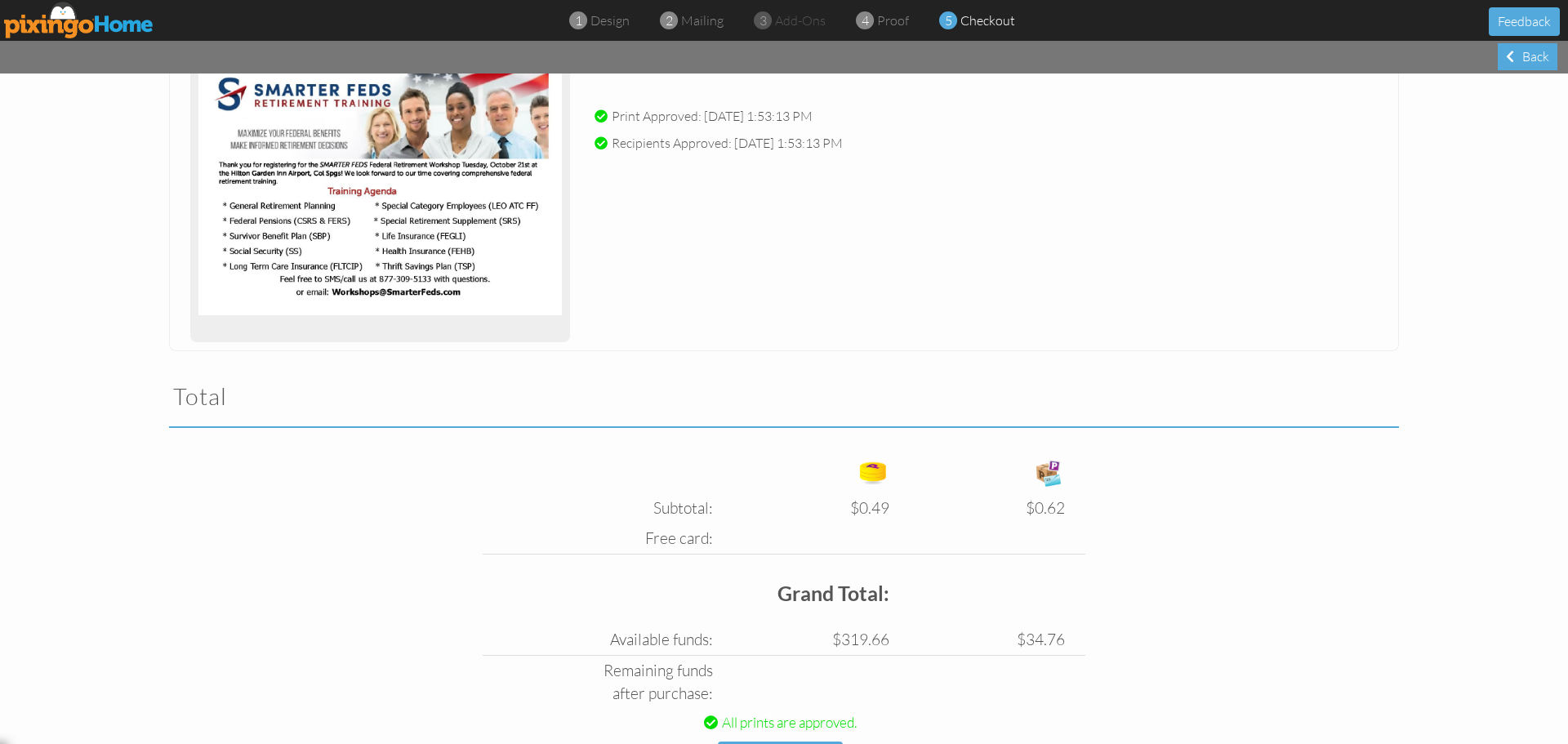
scroll to position [332, 0]
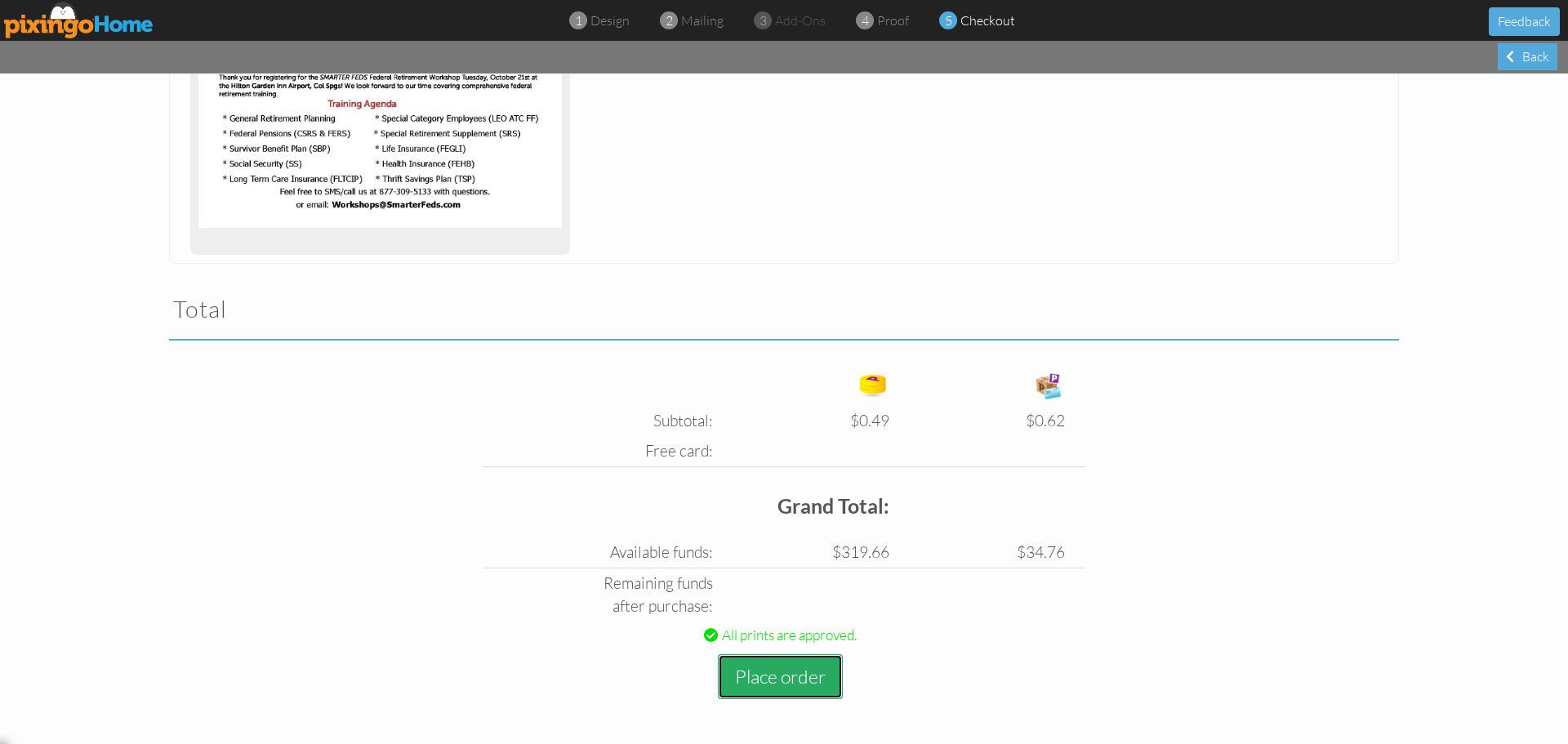
click at [753, 682] on button "Place order" at bounding box center [780, 677] width 125 height 45
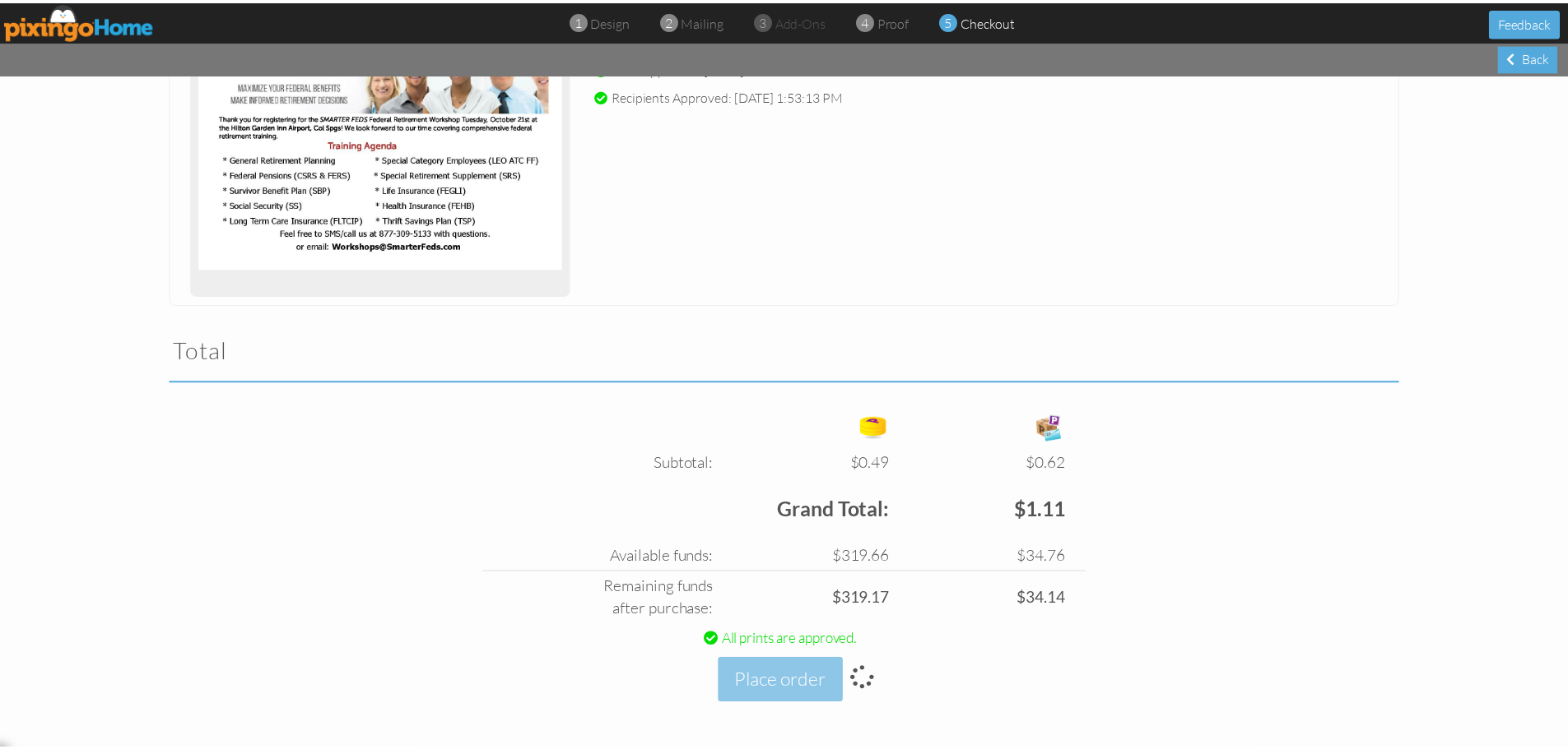
scroll to position [295, 0]
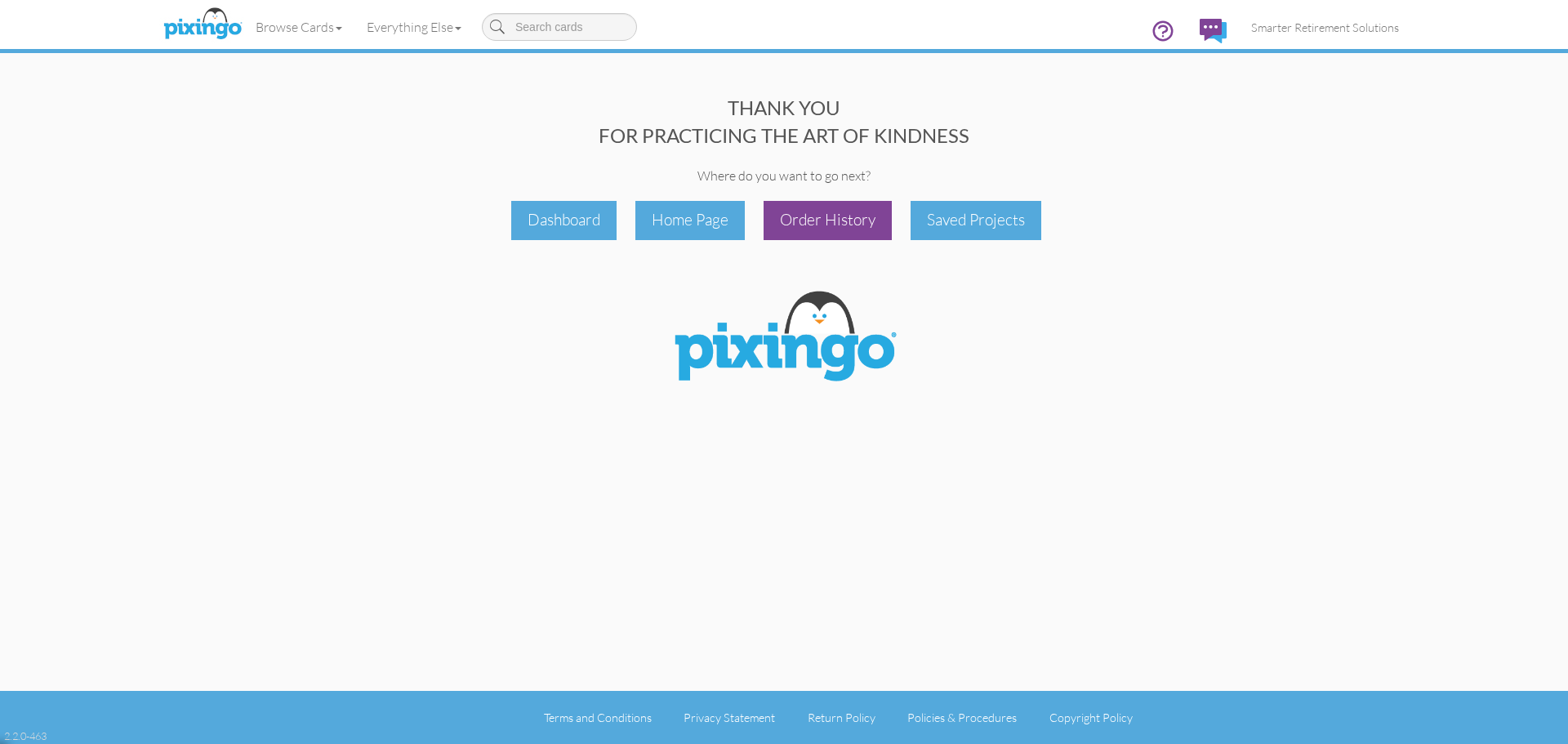
click at [793, 228] on div "Order History" at bounding box center [828, 220] width 128 height 38
